Goal: Information Seeking & Learning: Learn about a topic

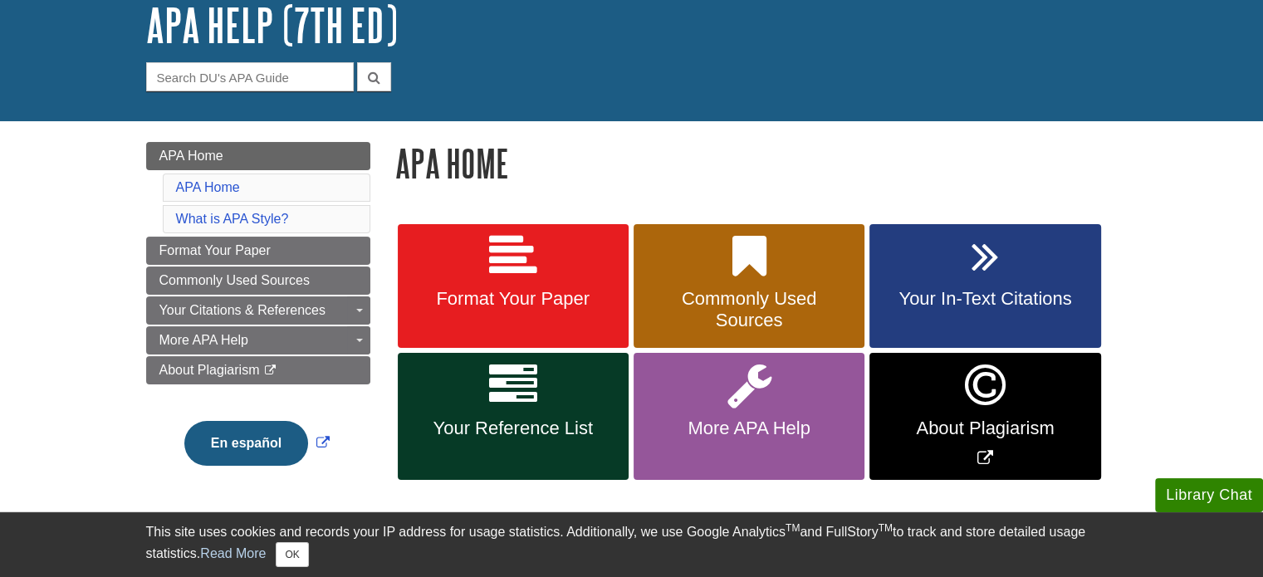
scroll to position [109, 0]
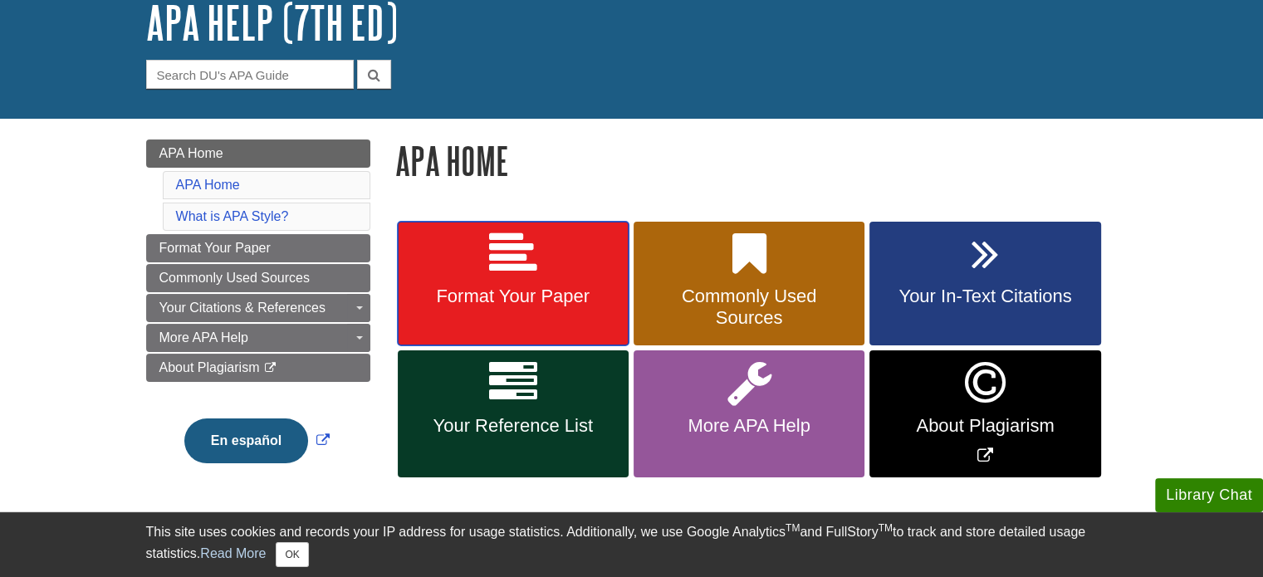
click at [497, 301] on span "Format Your Paper" at bounding box center [513, 297] width 206 height 22
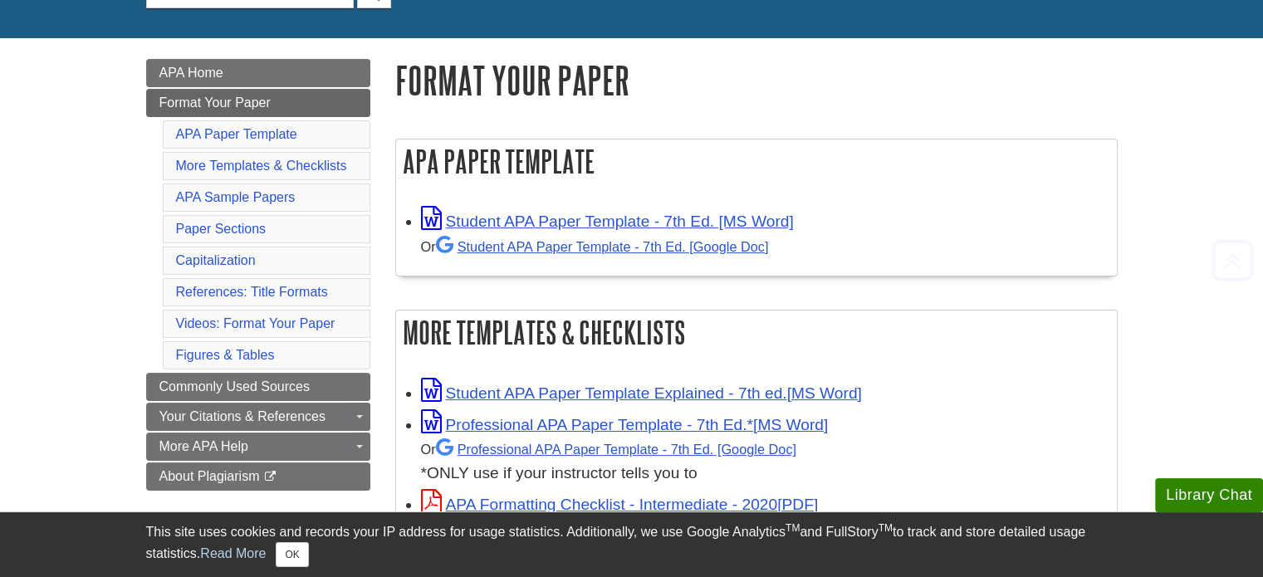
scroll to position [192, 0]
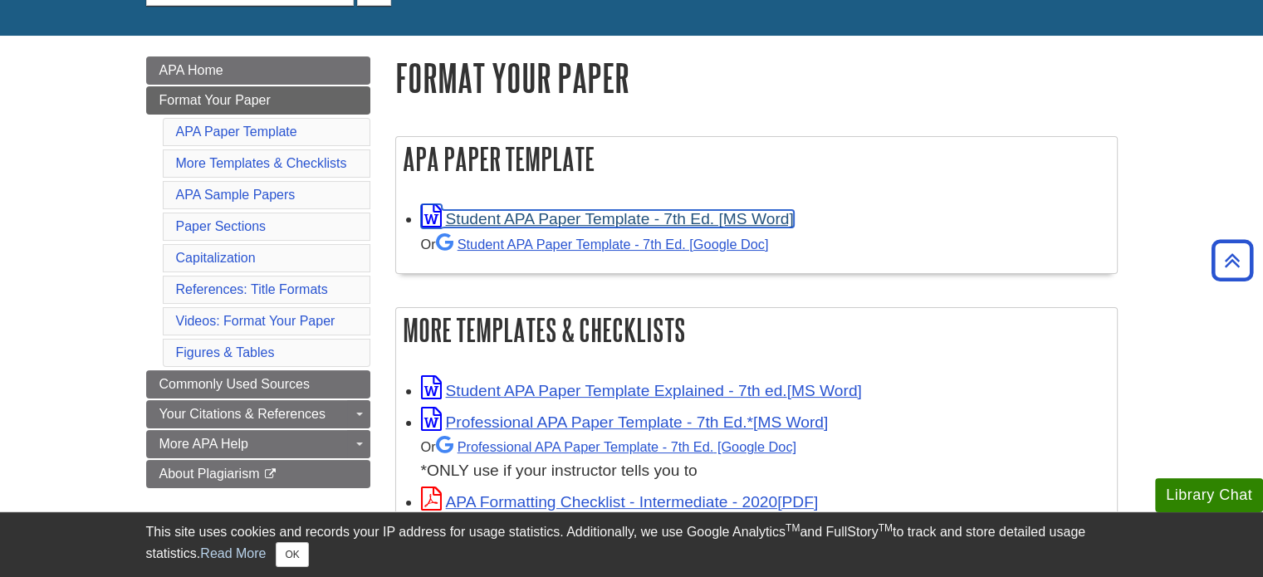
click at [523, 215] on link "Student APA Paper Template - 7th Ed. [MS Word]" at bounding box center [607, 218] width 373 height 17
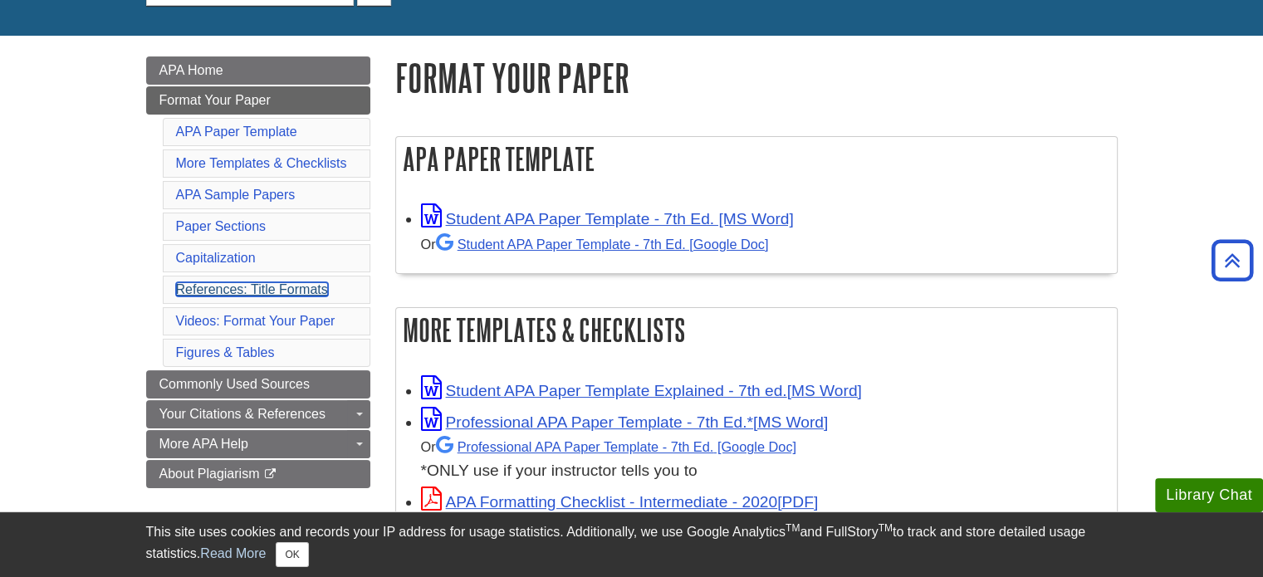
click at [231, 291] on link "References: Title Formats" at bounding box center [252, 289] width 152 height 14
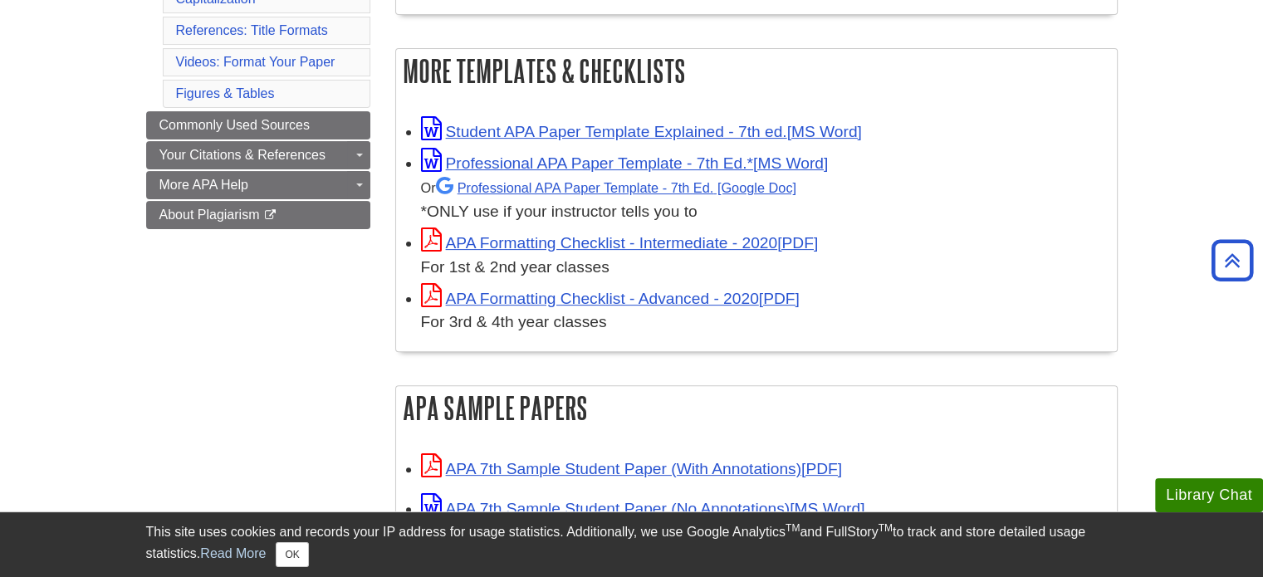
scroll to position [450, 0]
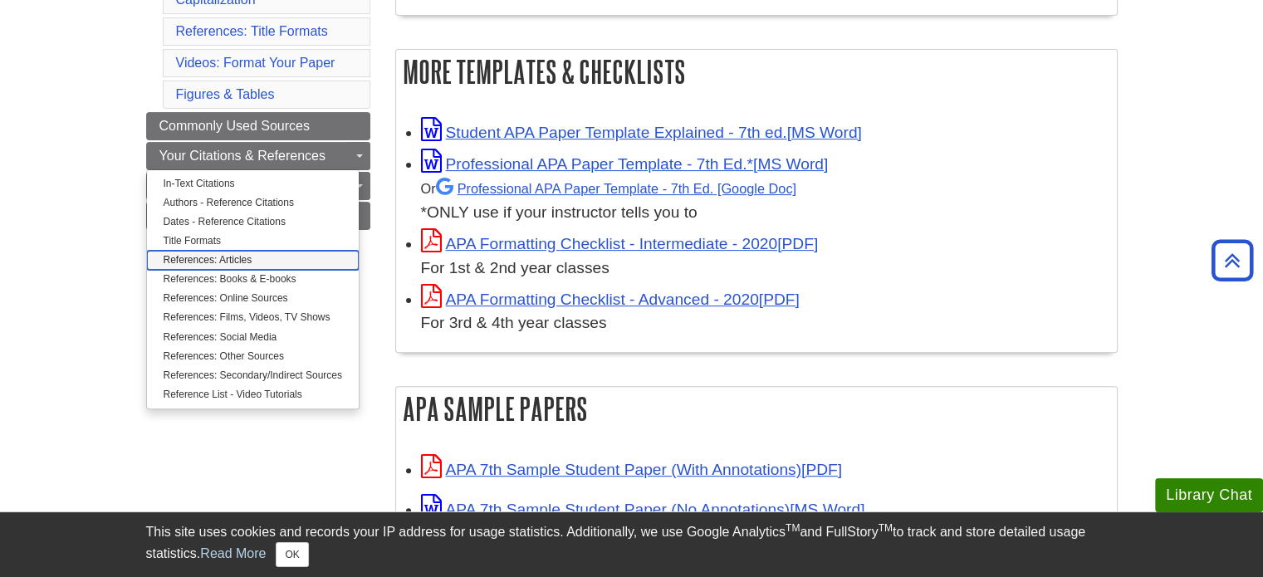
click at [238, 261] on link "References: Articles" at bounding box center [253, 260] width 212 height 19
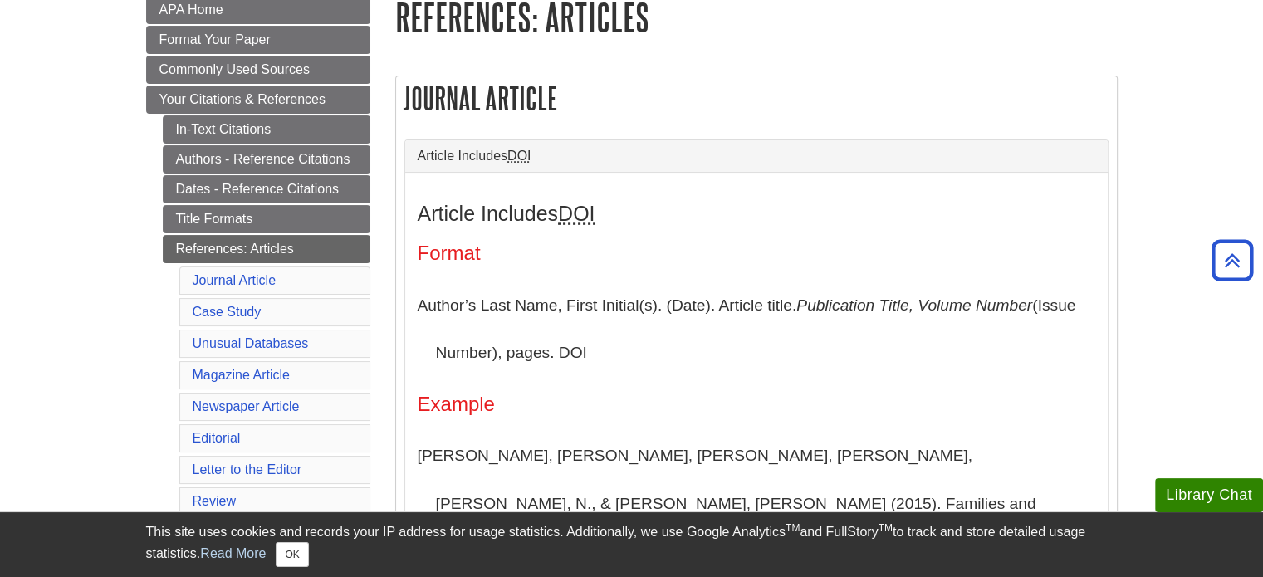
scroll to position [245, 0]
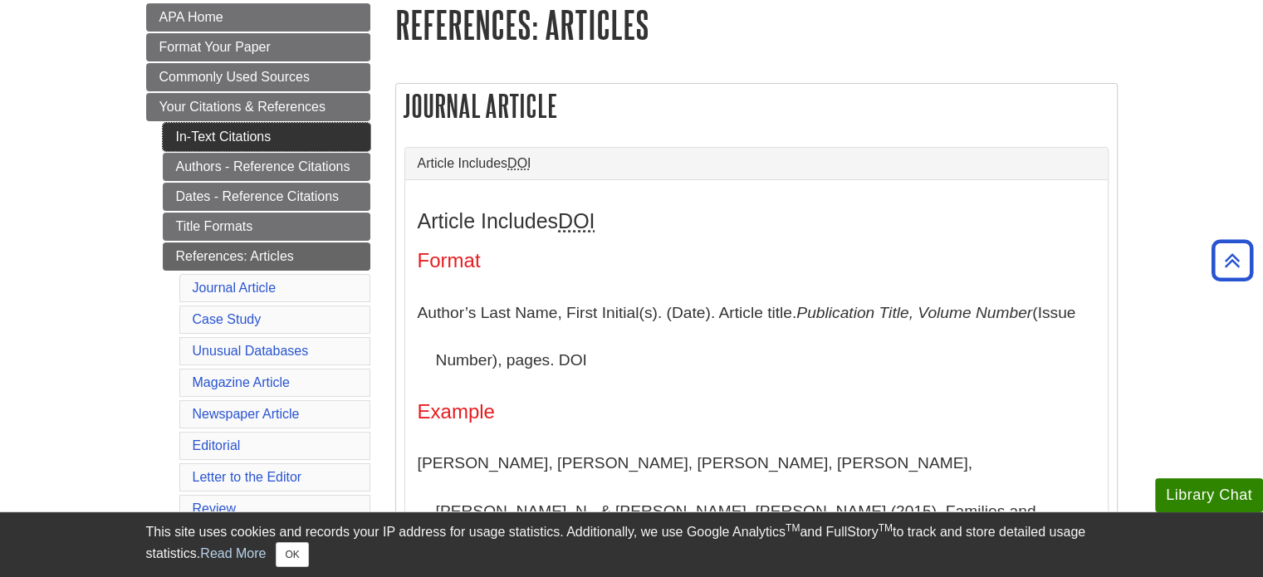
click at [237, 140] on link "In-Text Citations" at bounding box center [267, 137] width 208 height 28
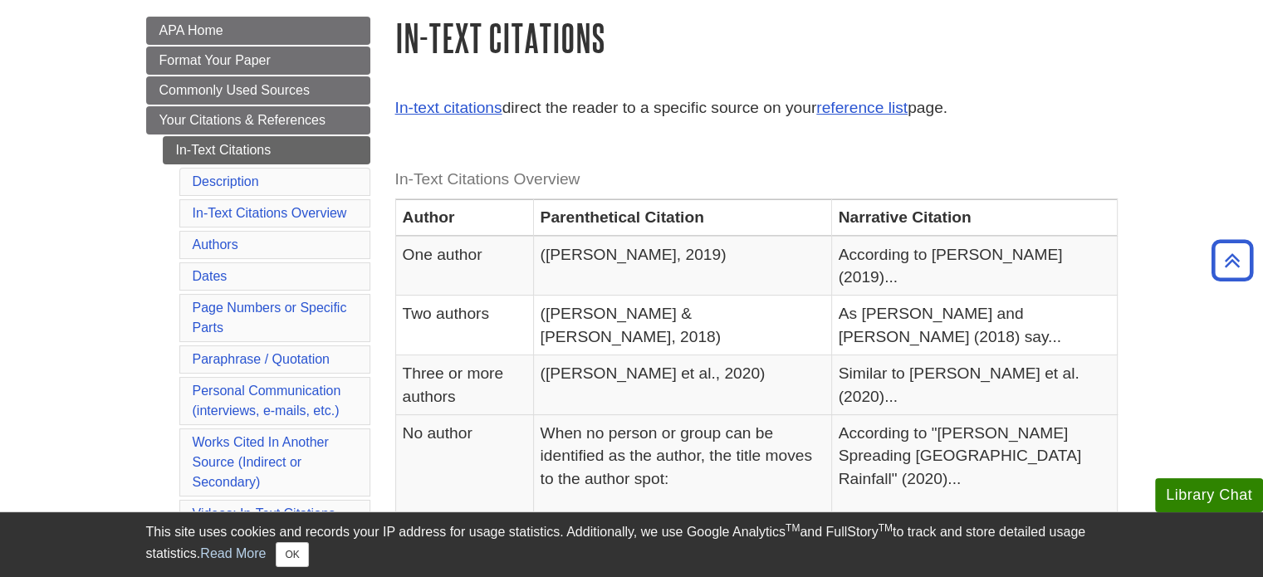
scroll to position [232, 0]
